Goal: Transaction & Acquisition: Purchase product/service

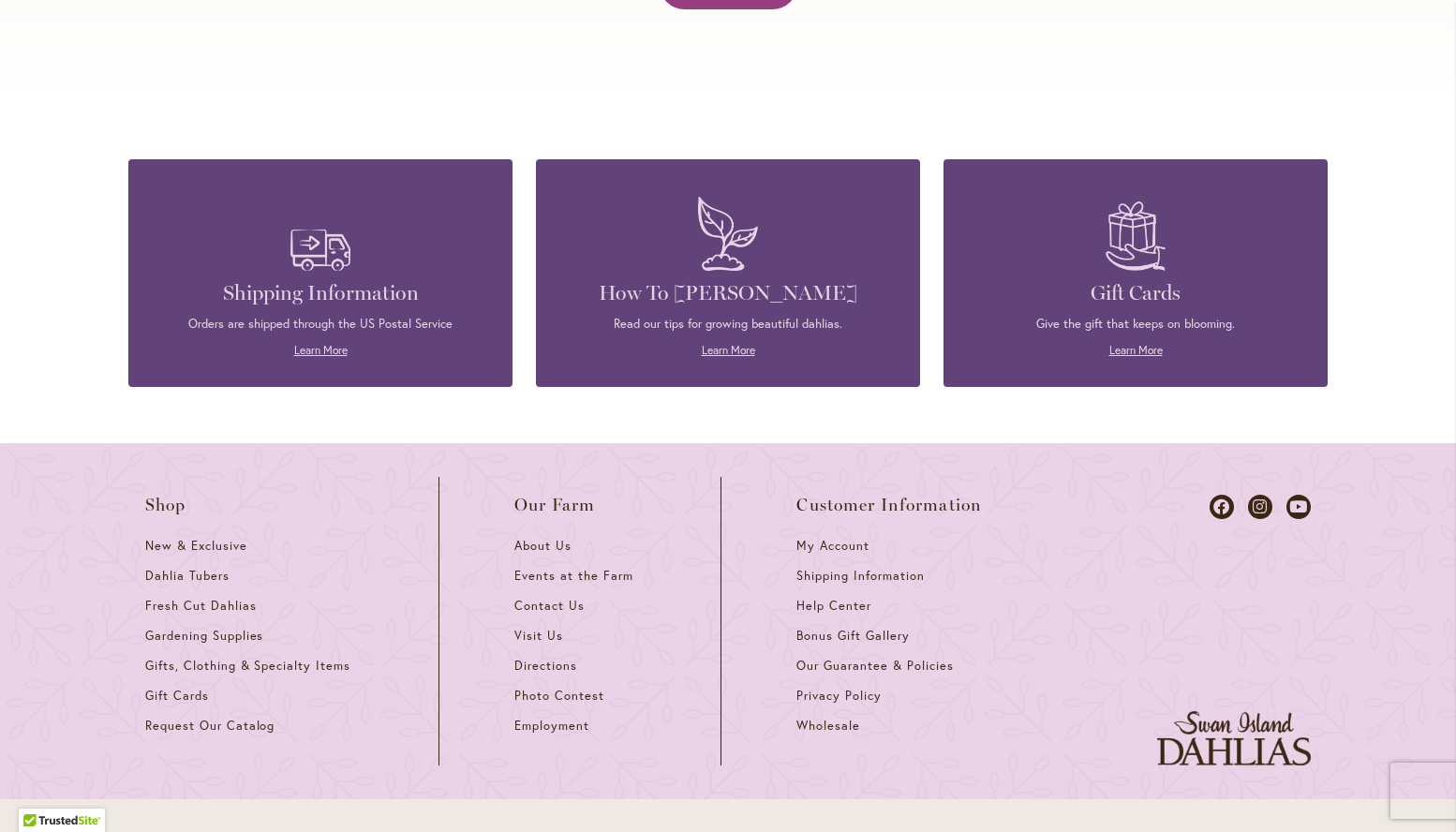
scroll to position [0, 1]
click at [557, 688] on span "Photo Contest" at bounding box center [560, 695] width 90 height 16
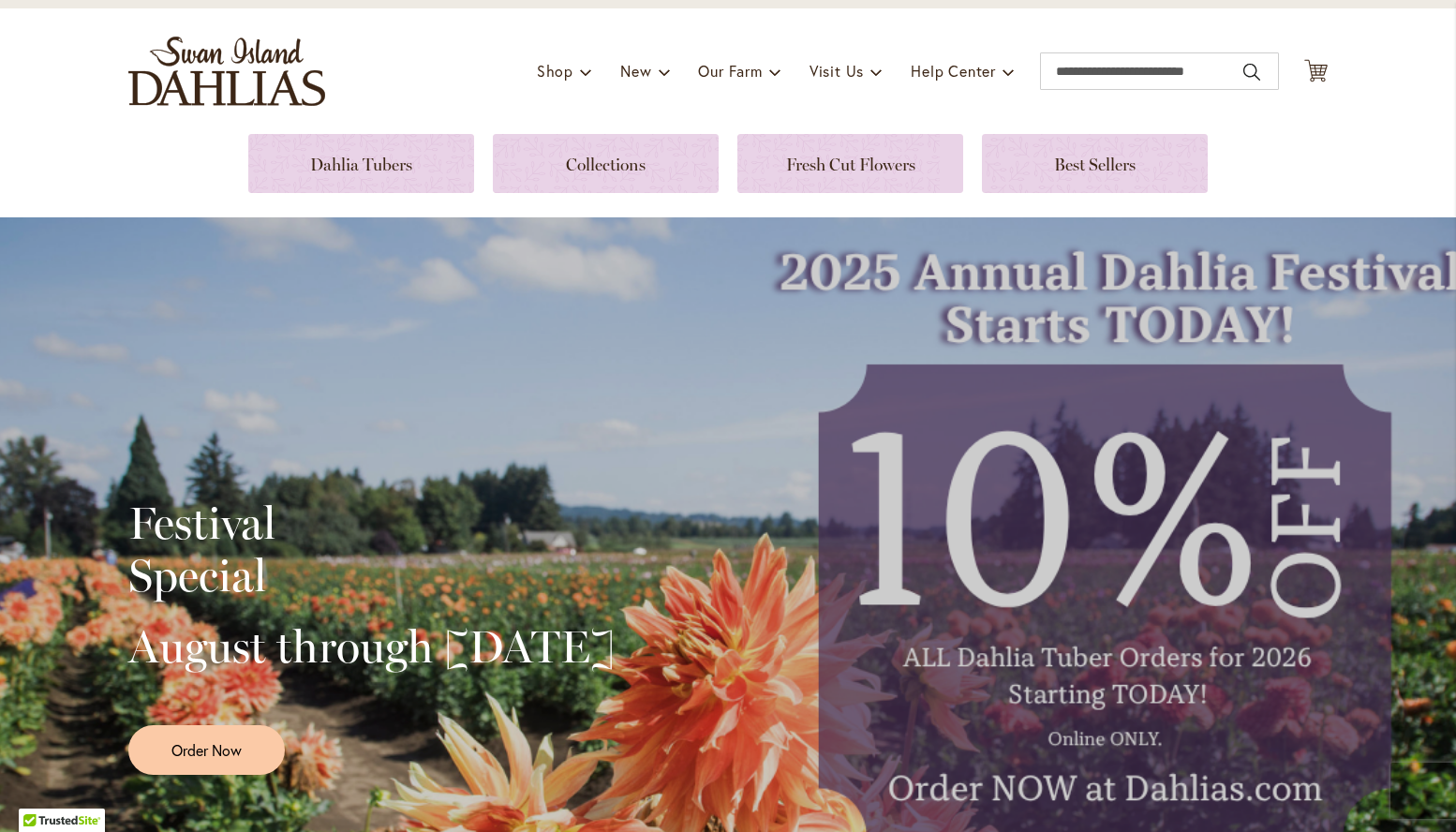
scroll to position [69, 0]
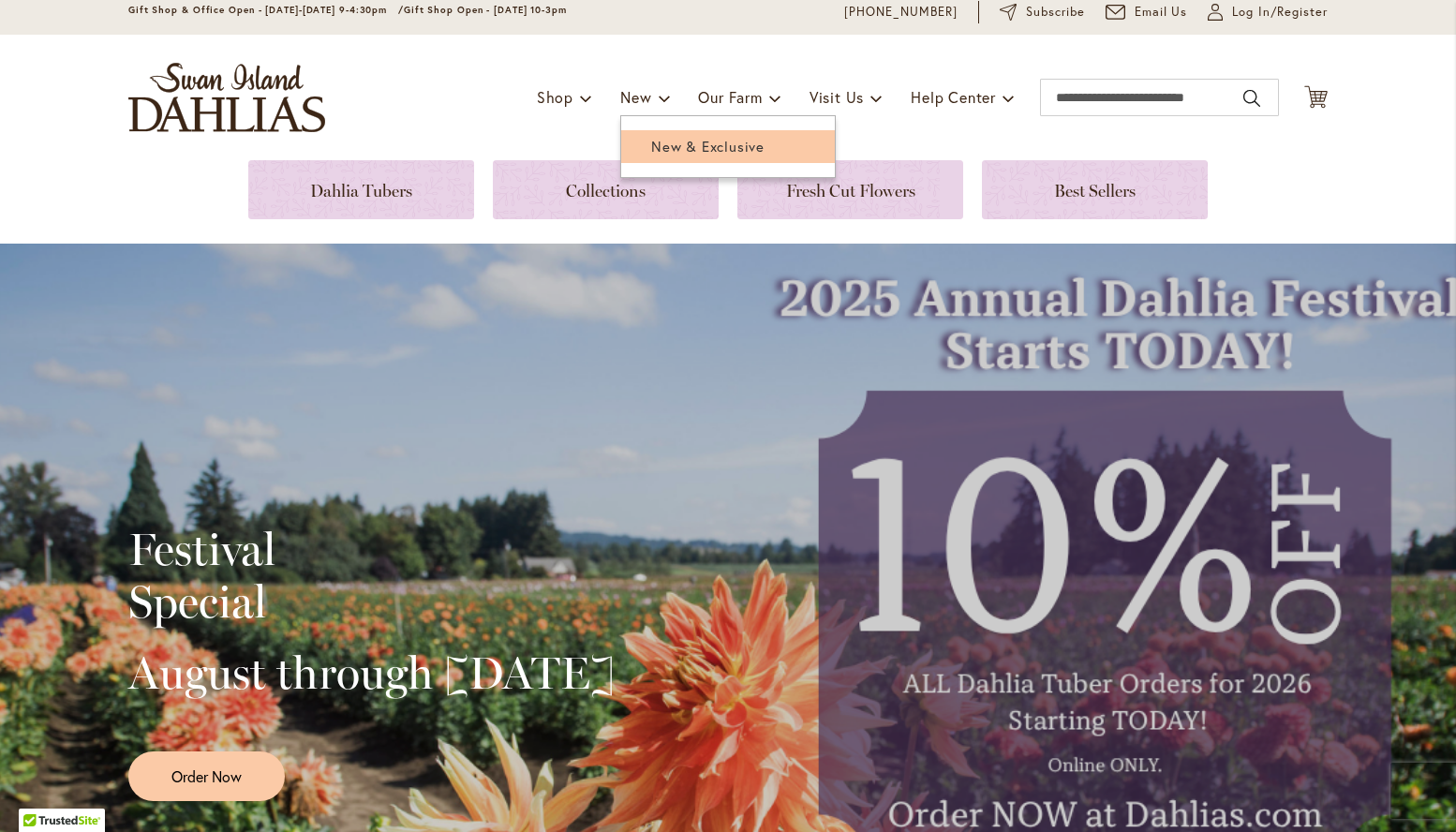
click at [660, 145] on span "New & Exclusive" at bounding box center [708, 146] width 114 height 19
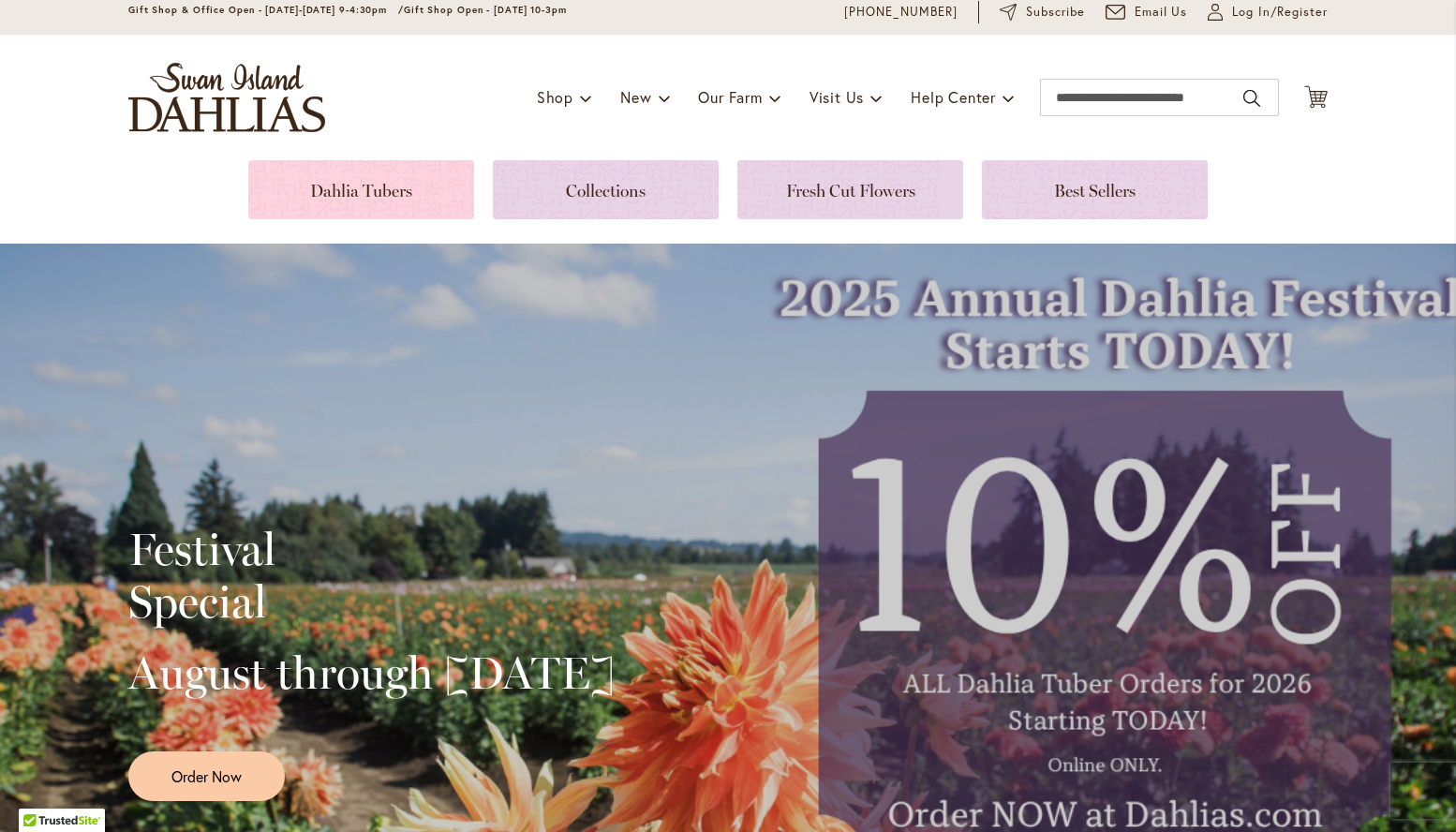
click at [376, 190] on link at bounding box center [362, 190] width 226 height 59
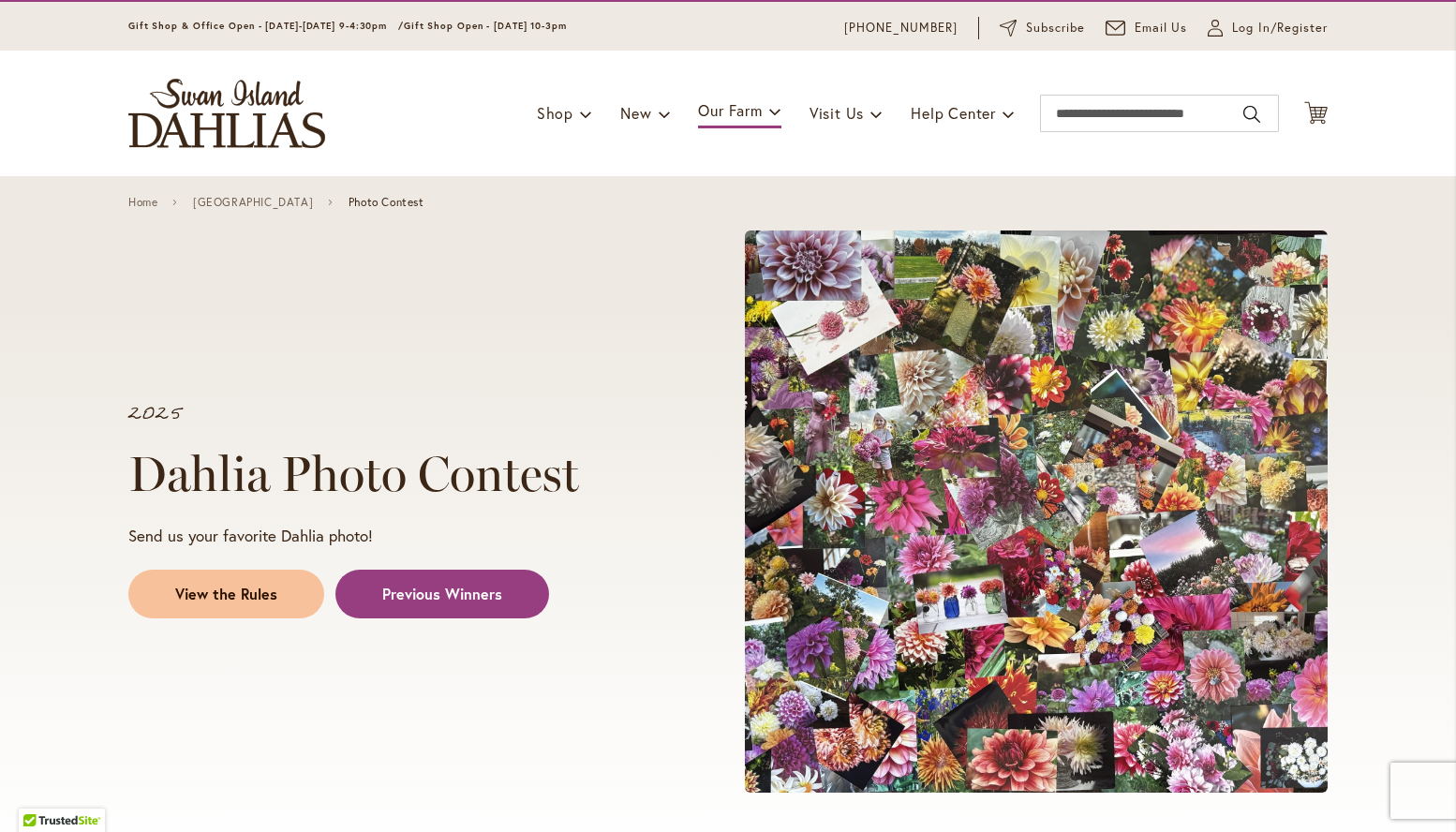
click at [241, 591] on span "View the Rules" at bounding box center [226, 594] width 102 height 22
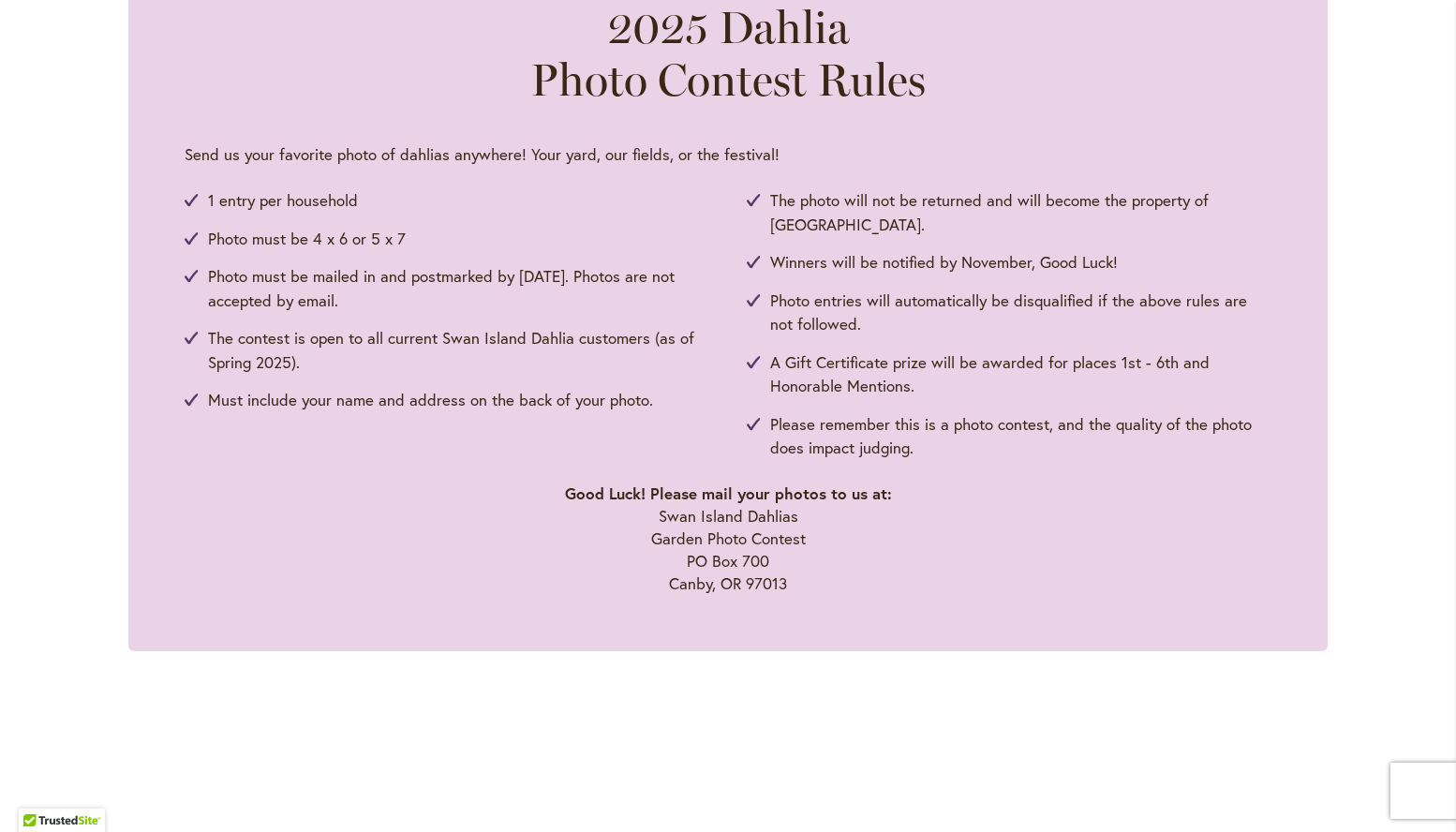
scroll to position [993, 0]
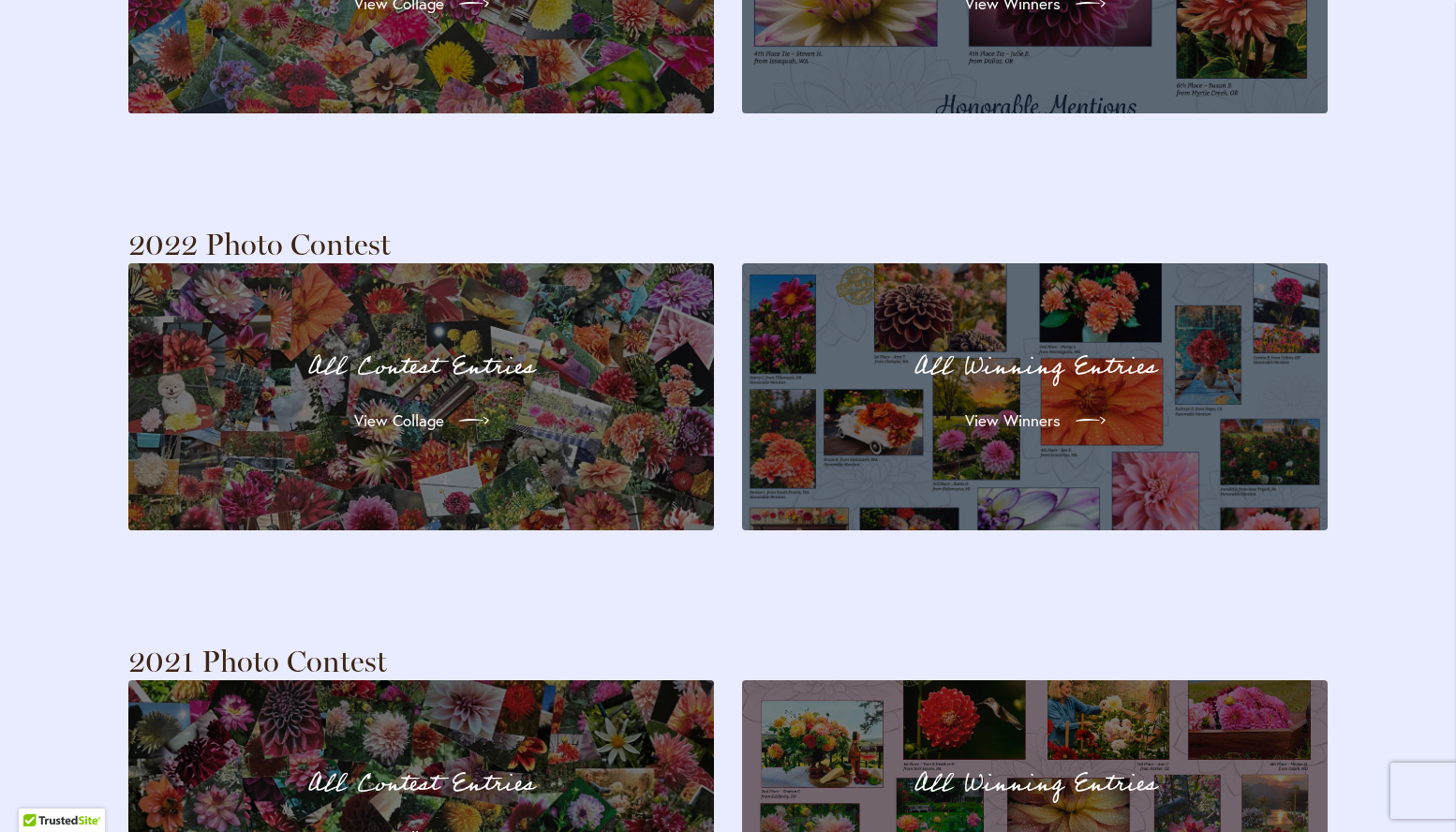
scroll to position [3983, 0]
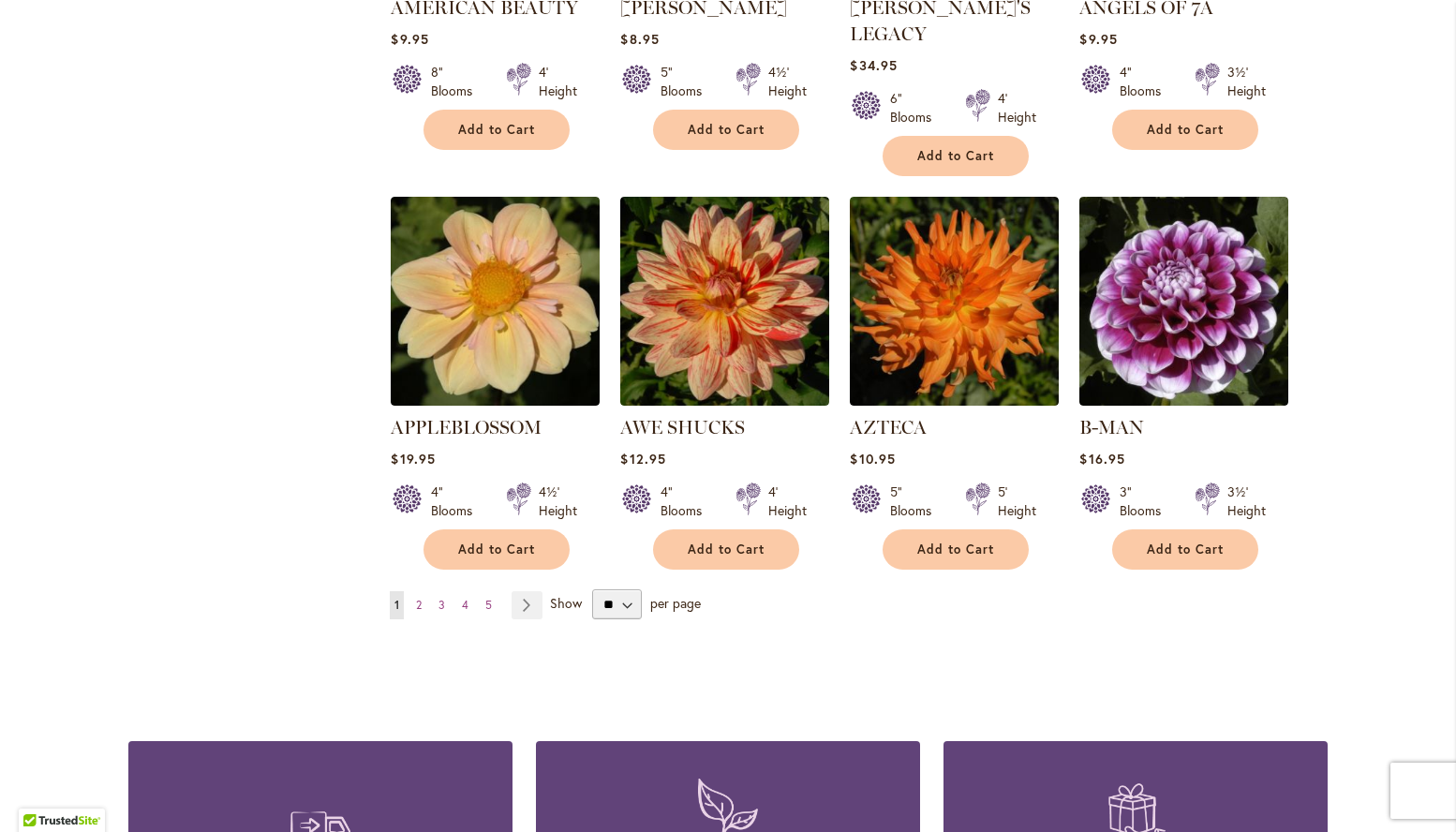
scroll to position [1456, 0]
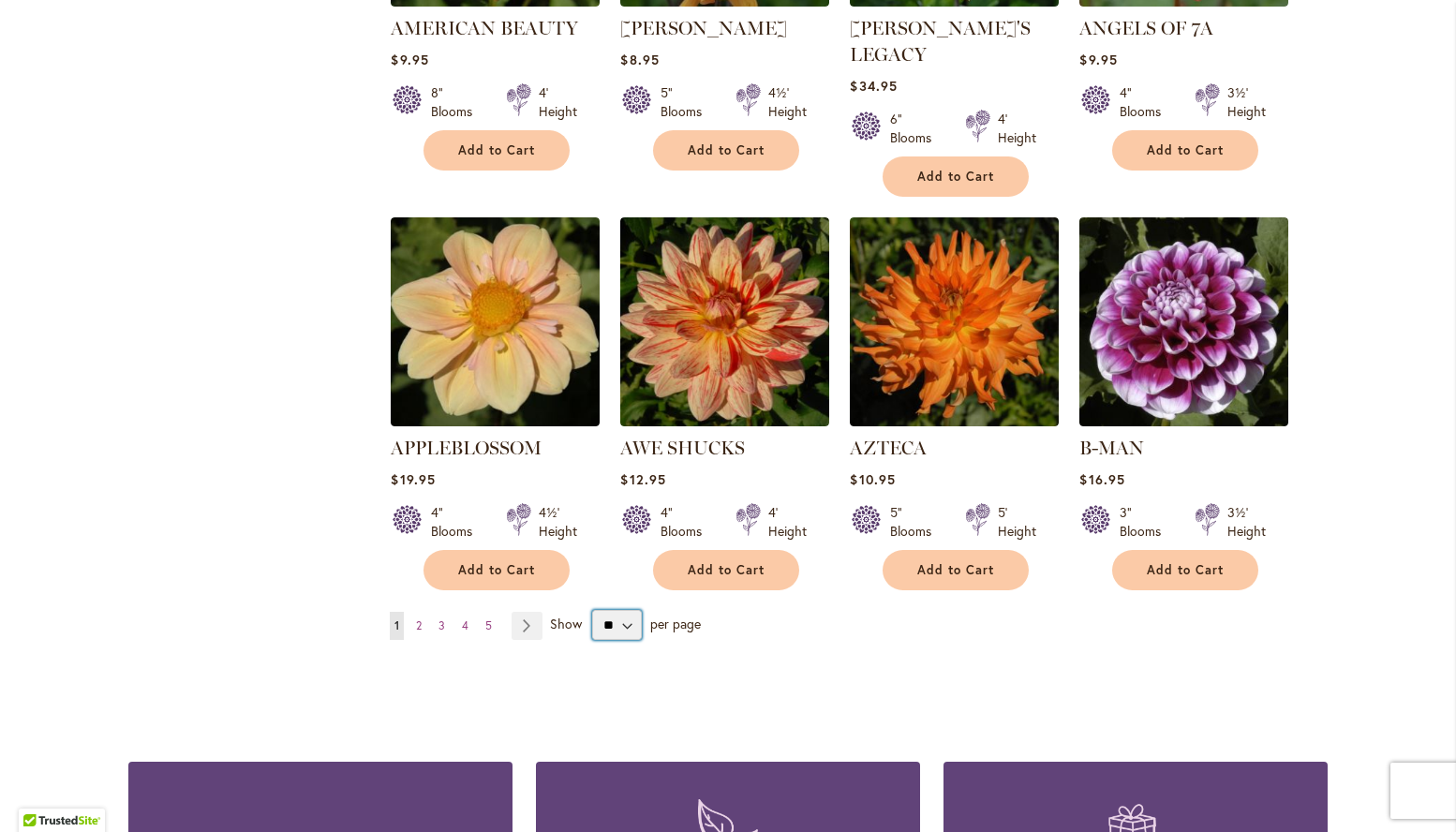
select select "**"
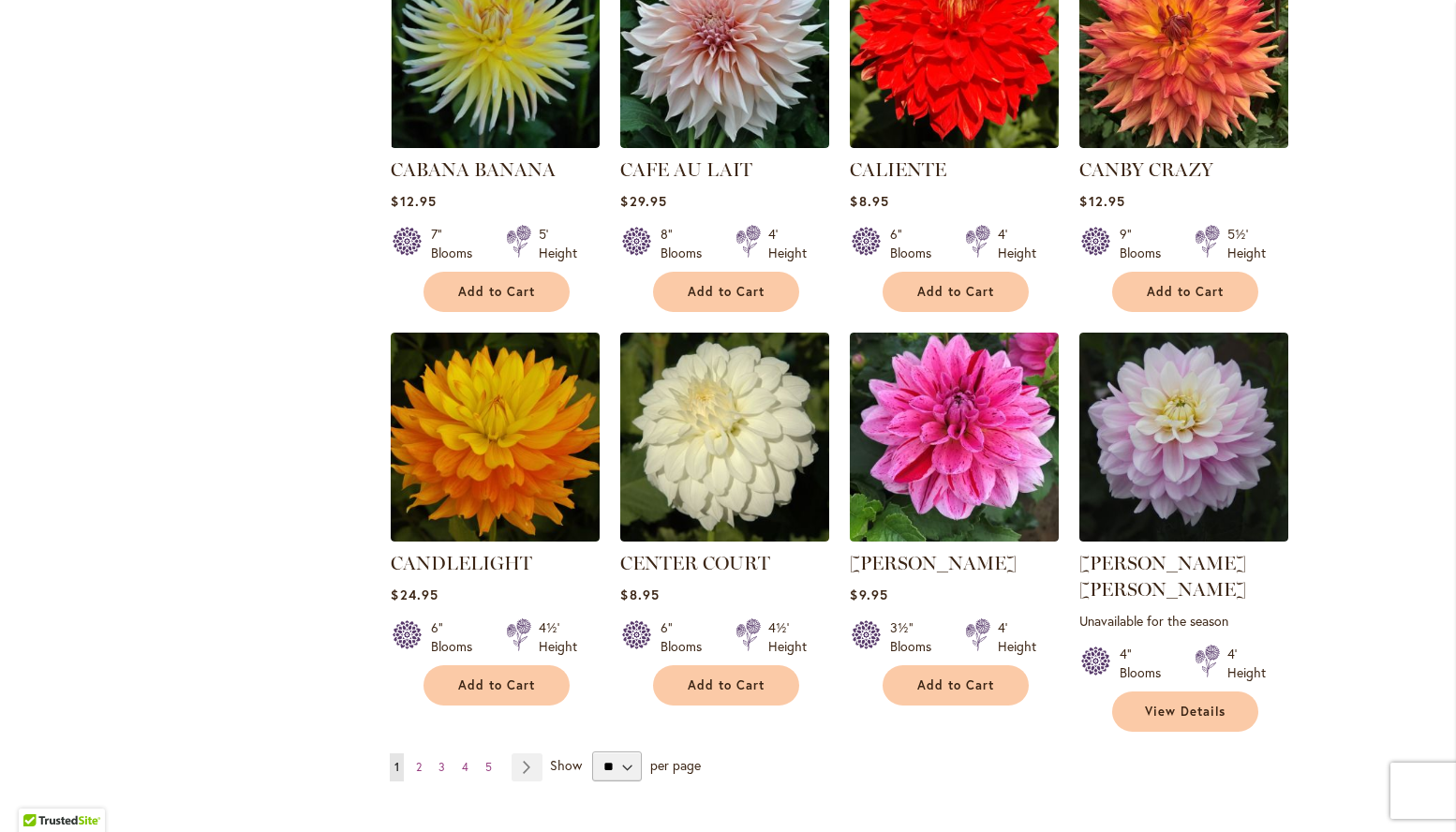
scroll to position [6182, 0]
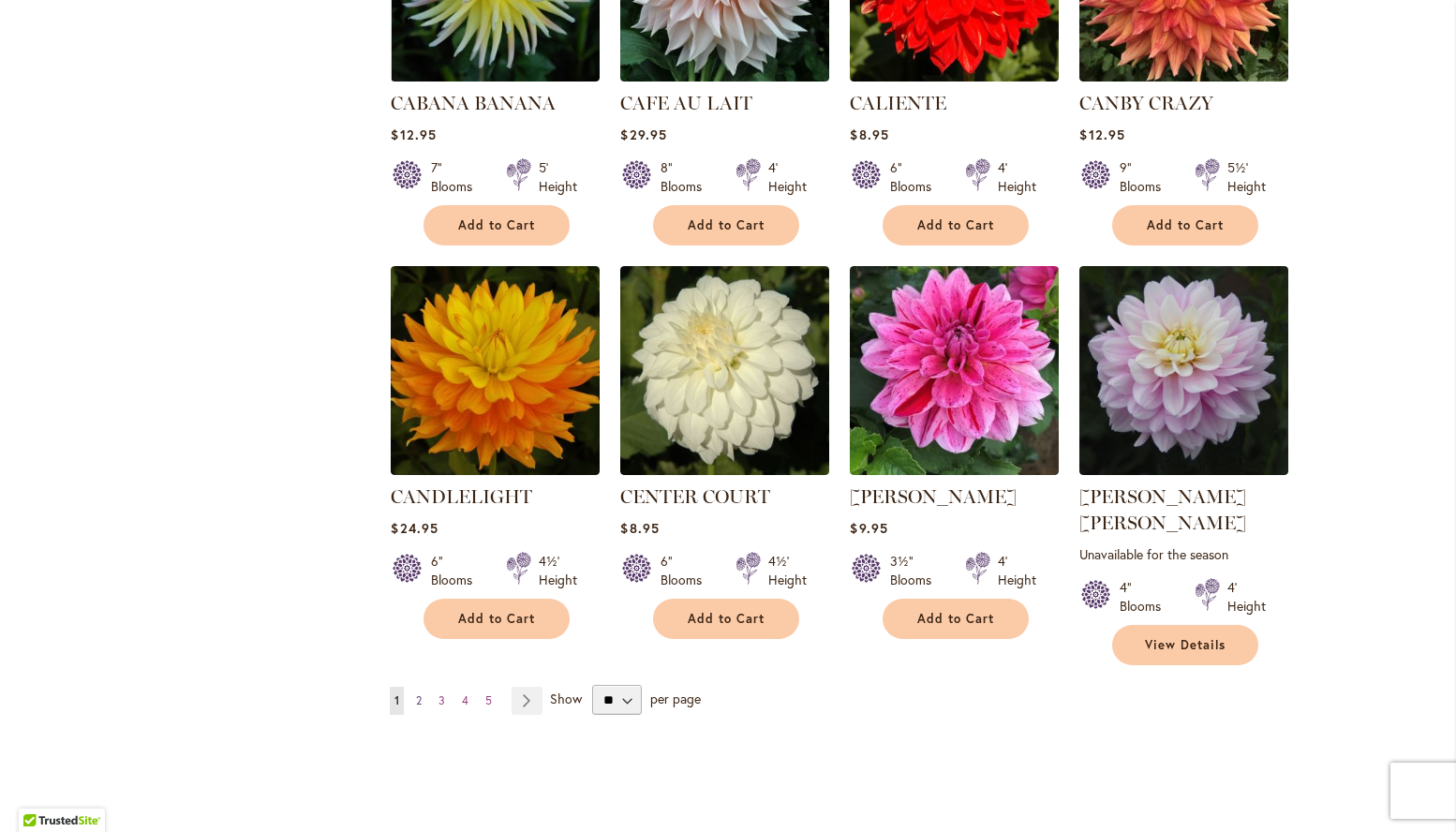
click at [427, 687] on link "Page 2" at bounding box center [419, 700] width 15 height 28
